Goal: Task Accomplishment & Management: Use online tool/utility

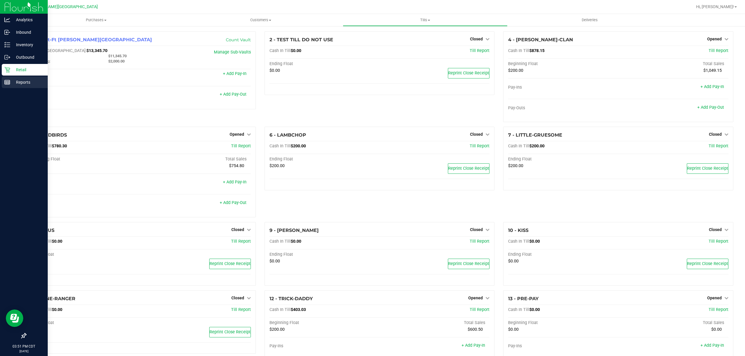
click at [14, 82] on p "Reports" at bounding box center [27, 82] width 35 height 7
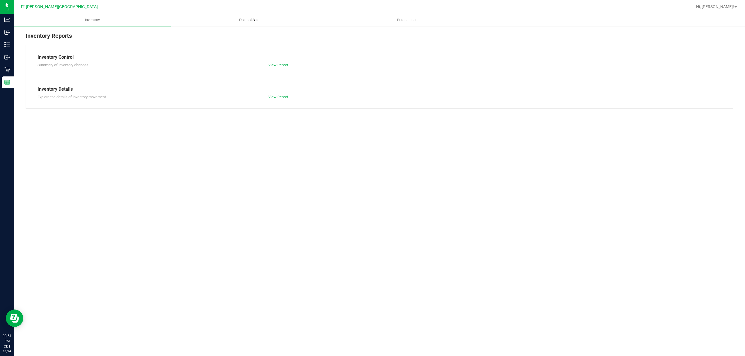
click at [256, 20] on span "Point of Sale" at bounding box center [249, 19] width 36 height 5
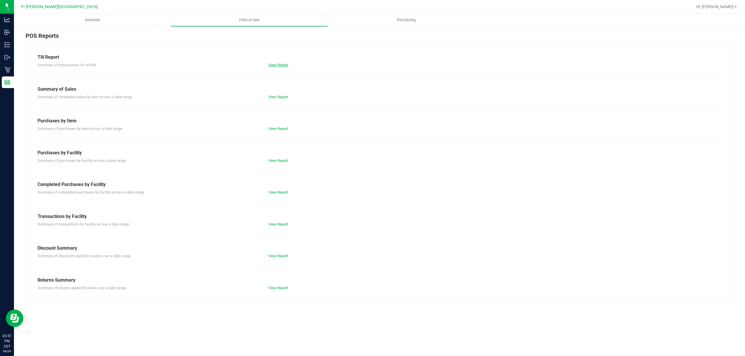
click at [281, 65] on link "View Report" at bounding box center [278, 65] width 20 height 4
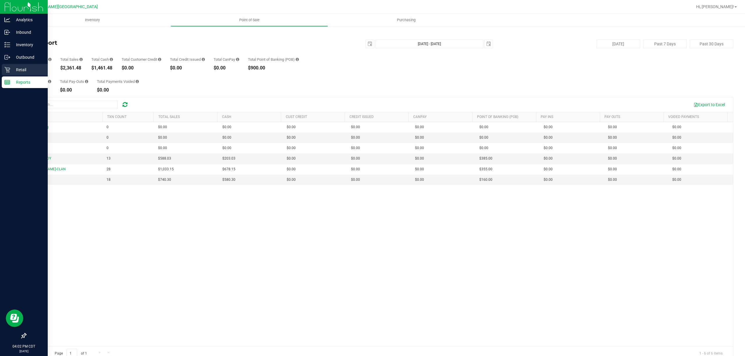
click at [9, 71] on icon at bounding box center [7, 70] width 6 height 6
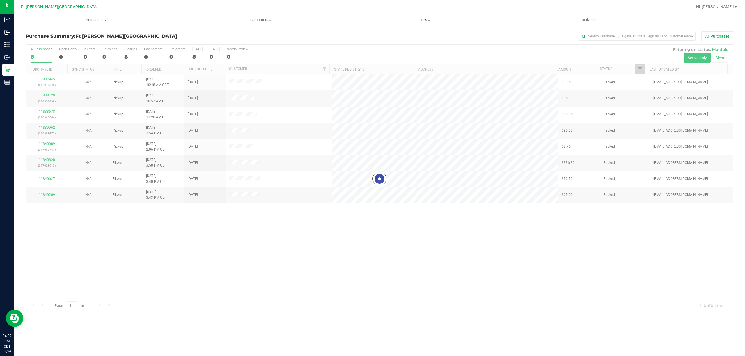
click at [426, 19] on span "Tills" at bounding box center [425, 19] width 164 height 5
click at [384, 33] on li "Manage tills" at bounding box center [425, 35] width 164 height 7
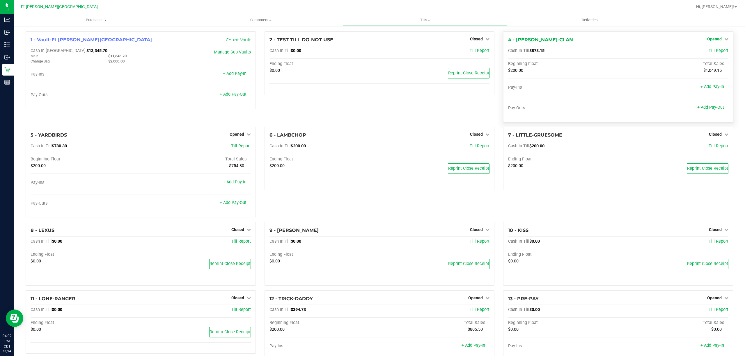
click at [715, 38] on span "Opened" at bounding box center [714, 39] width 15 height 5
click at [707, 49] on link "Close Till" at bounding box center [715, 51] width 16 height 5
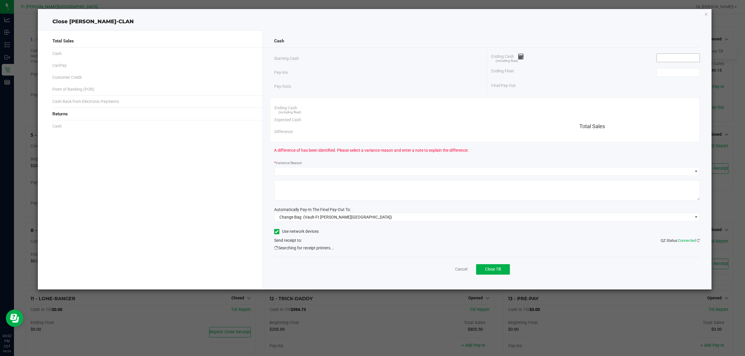
click at [664, 58] on input at bounding box center [678, 58] width 43 height 8
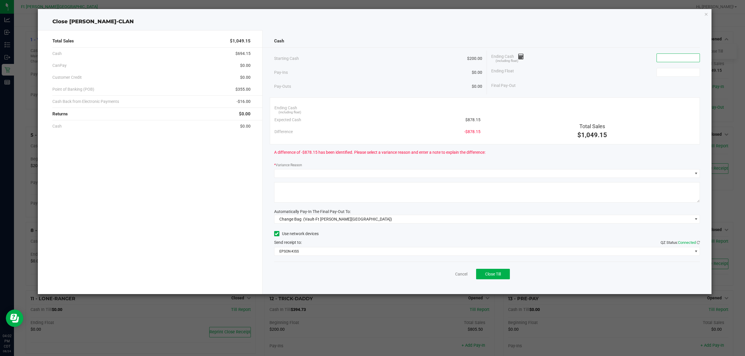
paste input "878.15"
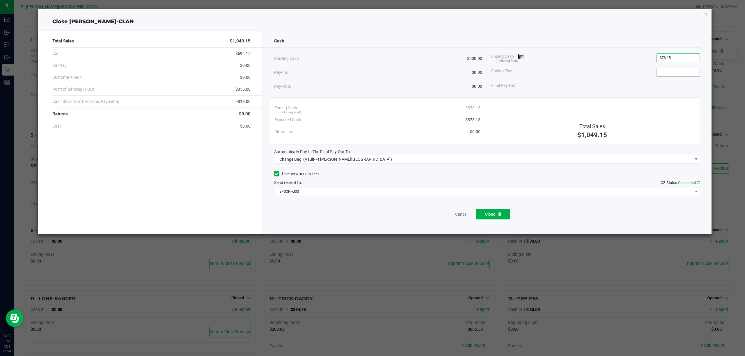
type input "$878.15"
click at [675, 71] on input at bounding box center [678, 72] width 43 height 8
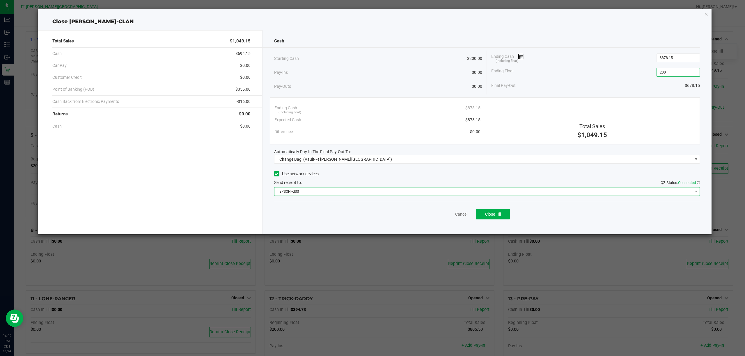
type input "$200.00"
click at [310, 191] on span "EPSON-KISS" at bounding box center [483, 192] width 418 height 8
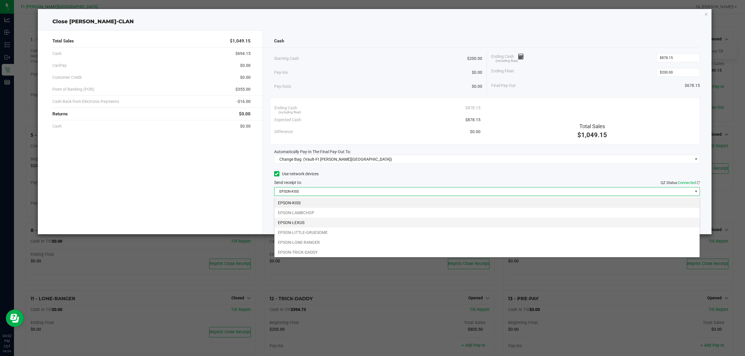
click at [311, 222] on li "EPSON-LEXUS" at bounding box center [486, 223] width 425 height 10
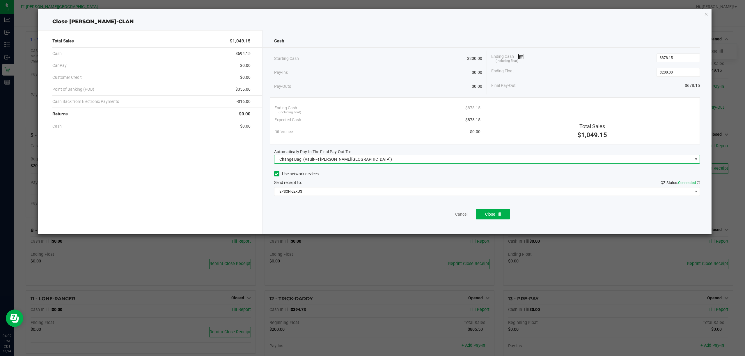
click at [334, 159] on span "(Vault-Ft [PERSON_NAME][GEOGRAPHIC_DATA])" at bounding box center [347, 159] width 89 height 5
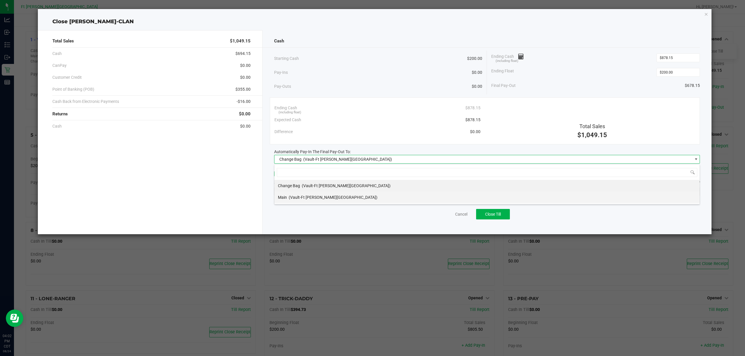
click at [314, 194] on div "Main (Vault-[GEOGRAPHIC_DATA][PERSON_NAME])" at bounding box center [328, 197] width 100 height 10
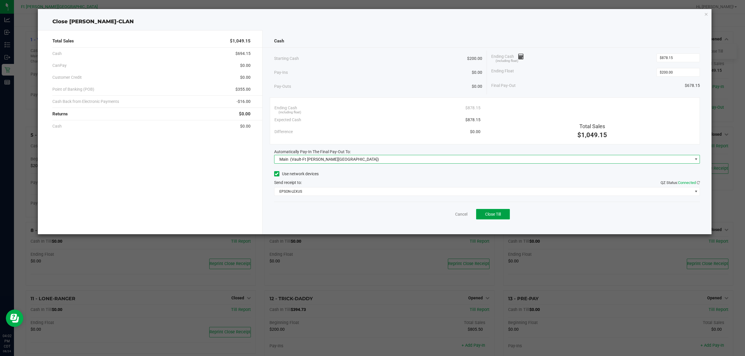
click at [496, 213] on span "Close Till" at bounding box center [493, 214] width 16 height 5
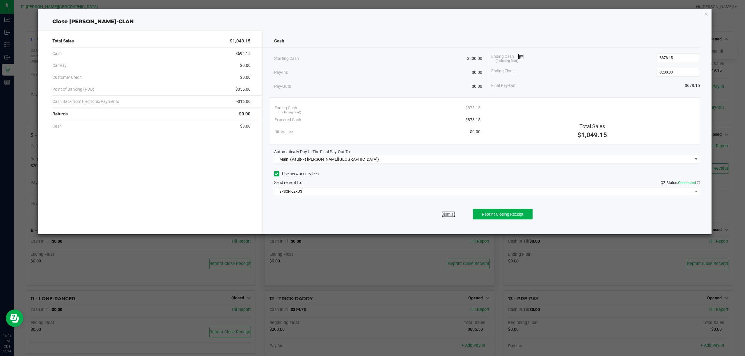
click at [450, 214] on link "Dismiss" at bounding box center [448, 215] width 14 height 6
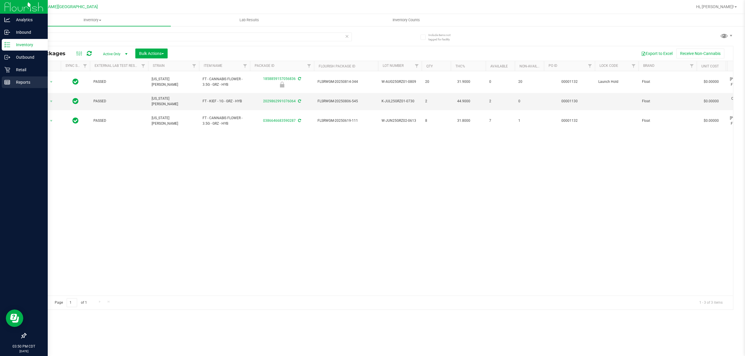
click at [7, 82] on icon at bounding box center [7, 82] width 6 height 6
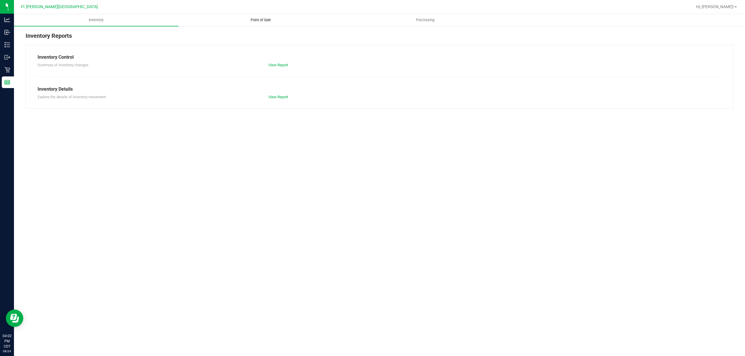
click at [268, 19] on span "Point of Sale" at bounding box center [261, 19] width 36 height 5
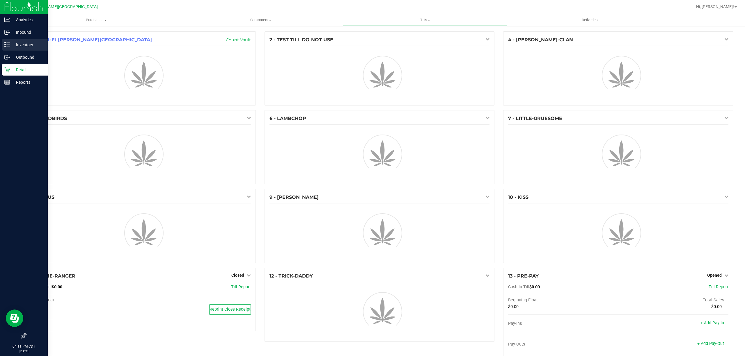
click at [20, 42] on p "Inventory" at bounding box center [27, 44] width 35 height 7
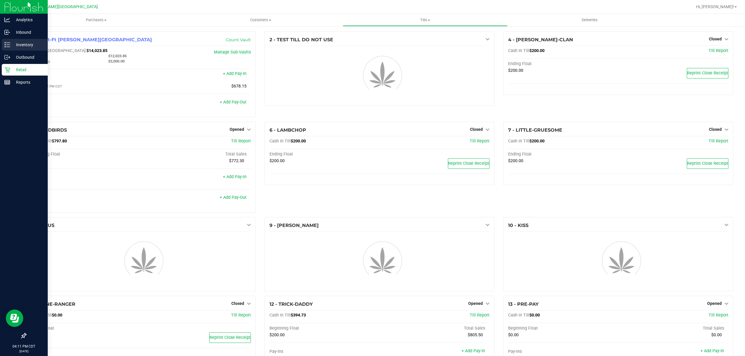
click at [20, 42] on p "Inventory" at bounding box center [27, 44] width 35 height 7
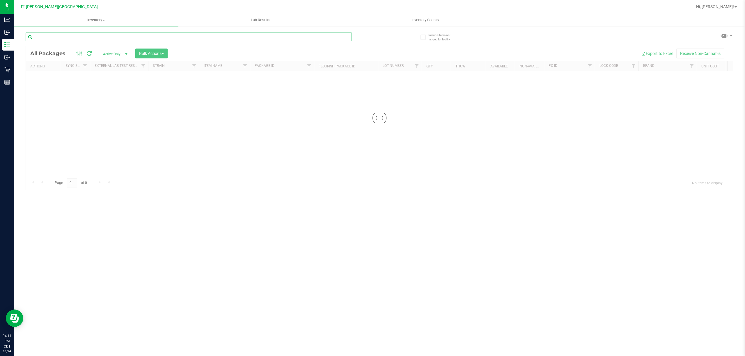
click at [184, 34] on input "text" at bounding box center [189, 37] width 326 height 9
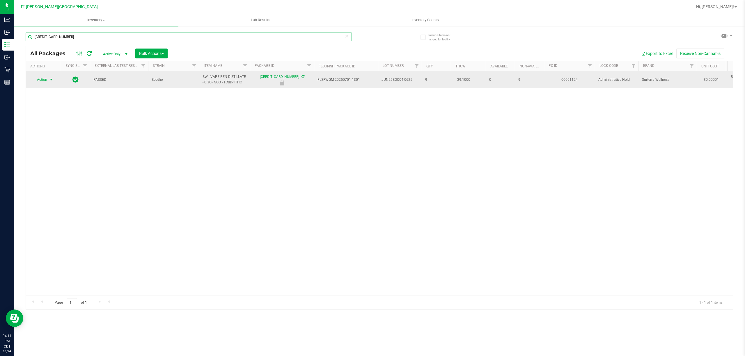
type input "4482270136538418"
click at [50, 82] on span "select" at bounding box center [51, 79] width 5 height 5
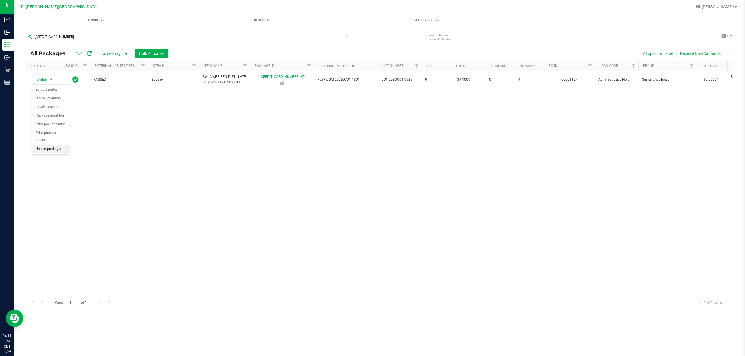
click at [55, 148] on li "Unlock package" at bounding box center [51, 149] width 38 height 9
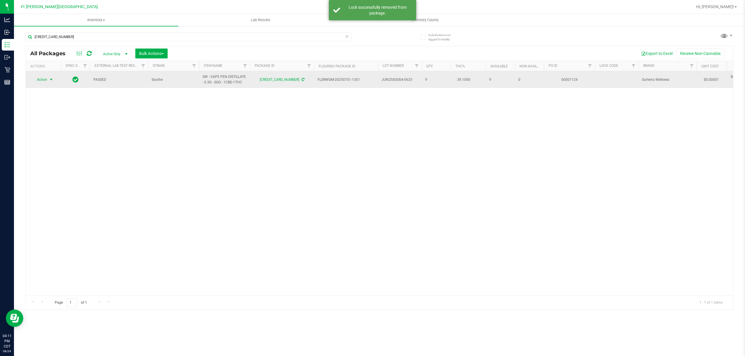
click at [41, 82] on span "Action" at bounding box center [40, 80] width 16 height 8
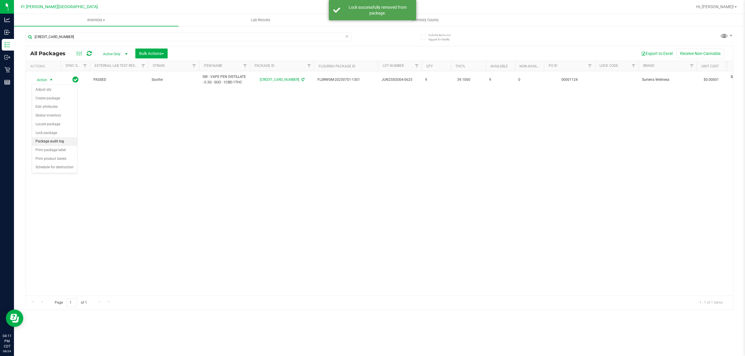
click at [42, 144] on li "Package audit log" at bounding box center [54, 141] width 45 height 9
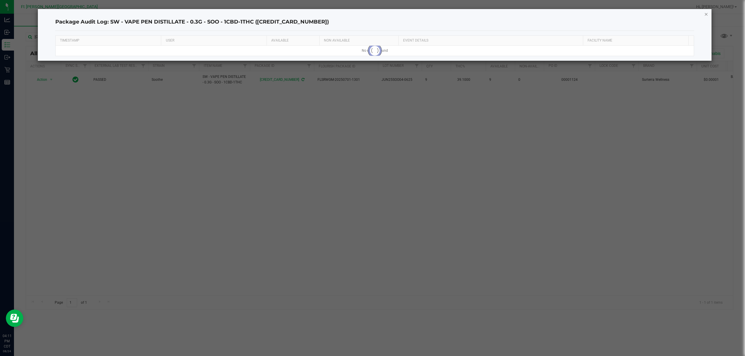
click at [705, 13] on icon "button" at bounding box center [706, 13] width 4 height 7
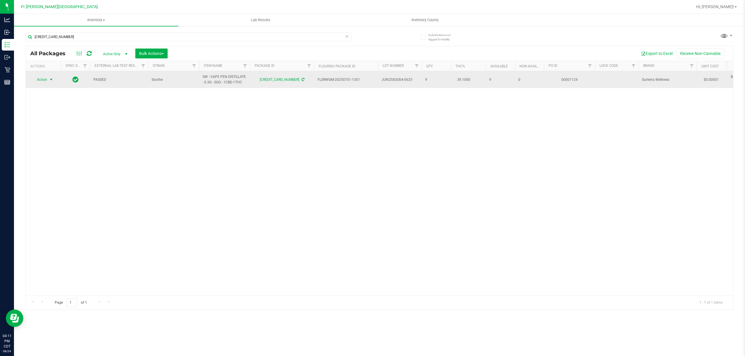
click at [47, 83] on span "Action" at bounding box center [40, 80] width 16 height 8
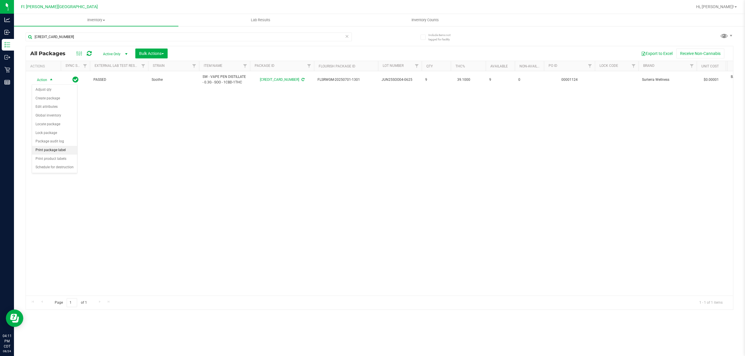
click at [60, 155] on li "Print package label" at bounding box center [54, 150] width 45 height 9
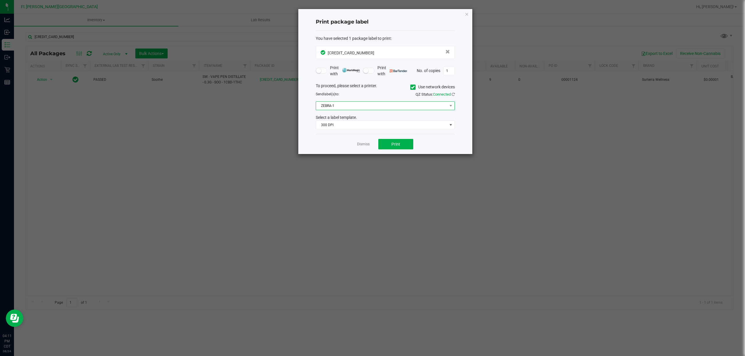
click at [386, 107] on span "ZEBRA-1" at bounding box center [381, 106] width 131 height 8
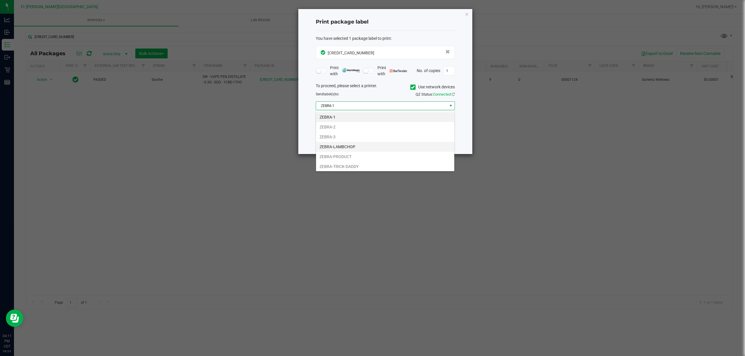
scroll to position [12, 0]
click at [355, 146] on li "ZEBRA-PRODUCT" at bounding box center [385, 146] width 138 height 10
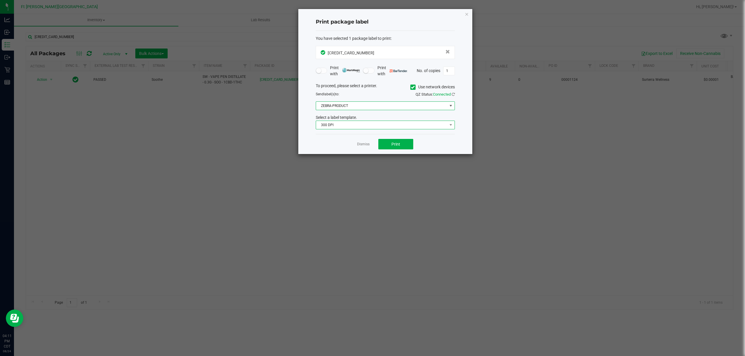
click at [365, 126] on span "300 DPI" at bounding box center [381, 125] width 131 height 8
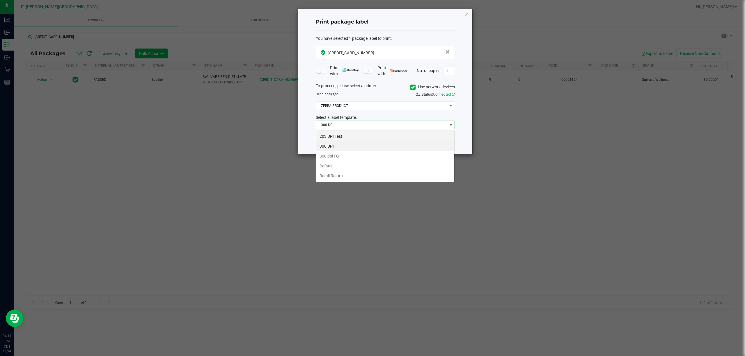
scroll to position [9, 139]
click at [367, 136] on li "203 DPI Test" at bounding box center [385, 137] width 138 height 10
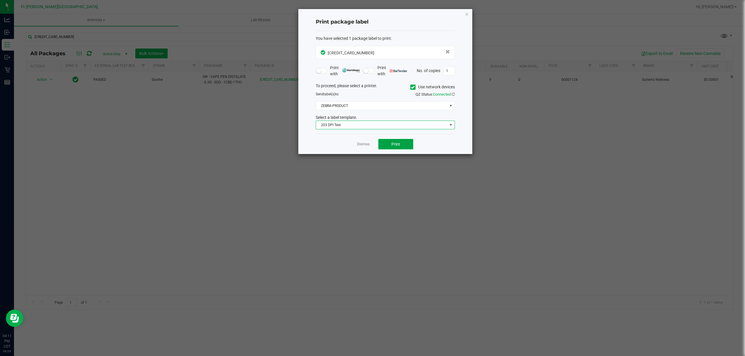
click at [396, 141] on button "Print" at bounding box center [395, 144] width 35 height 10
click at [363, 143] on link "Dismiss" at bounding box center [363, 144] width 13 height 5
